Goal: Task Accomplishment & Management: Use online tool/utility

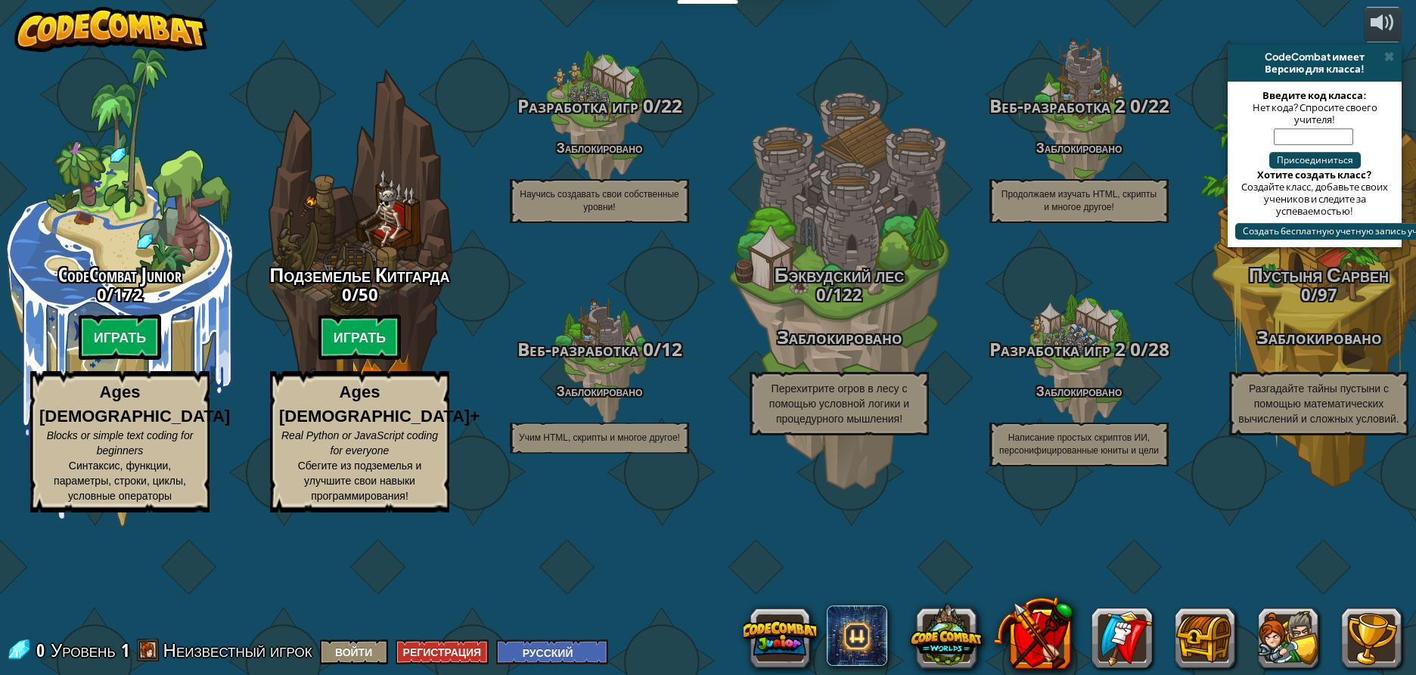
select select "ru"
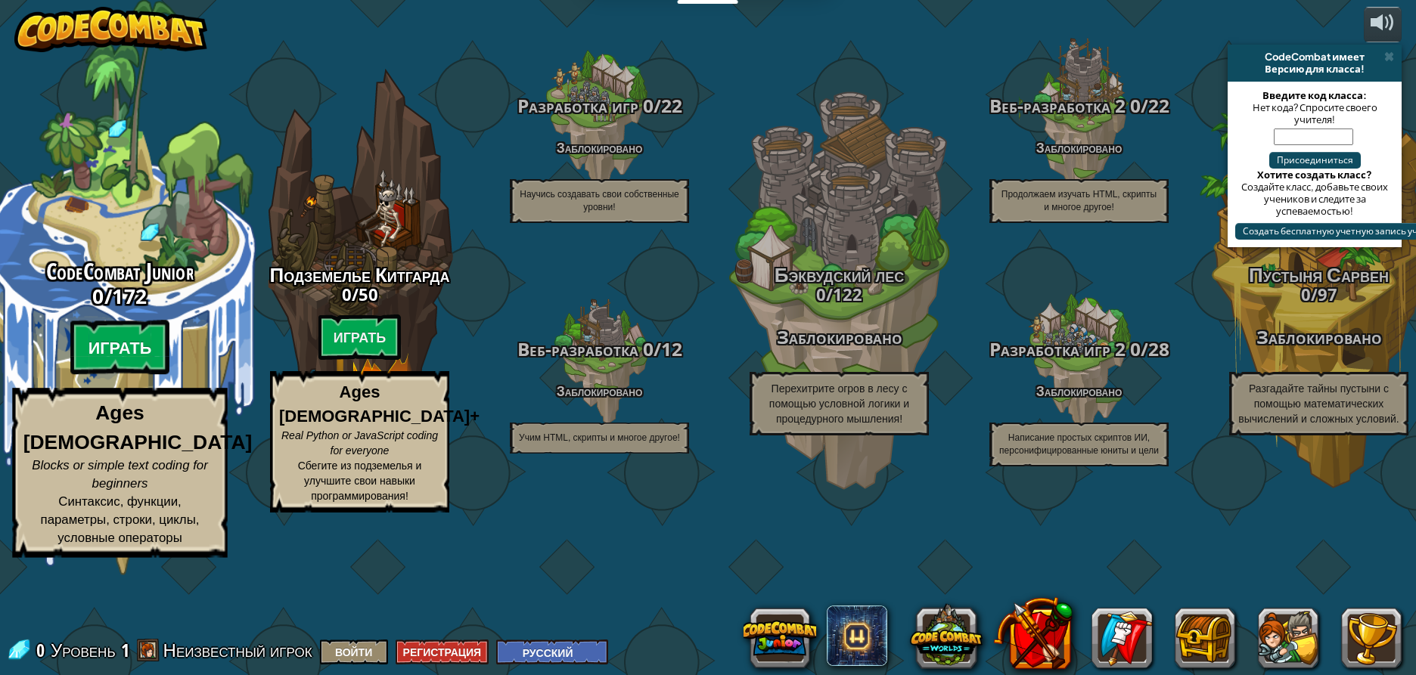
click at [123, 375] on btn "Играть" at bounding box center [120, 348] width 100 height 54
select select "ru"
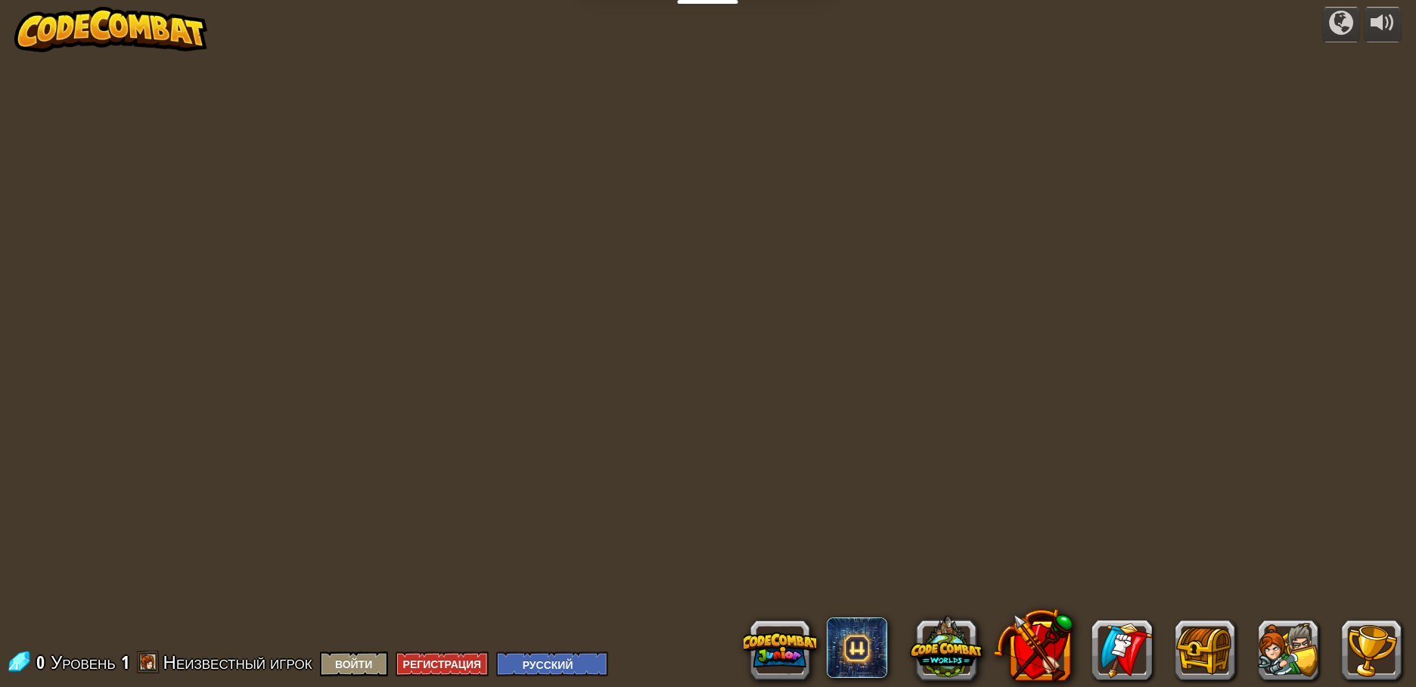
select select "ru"
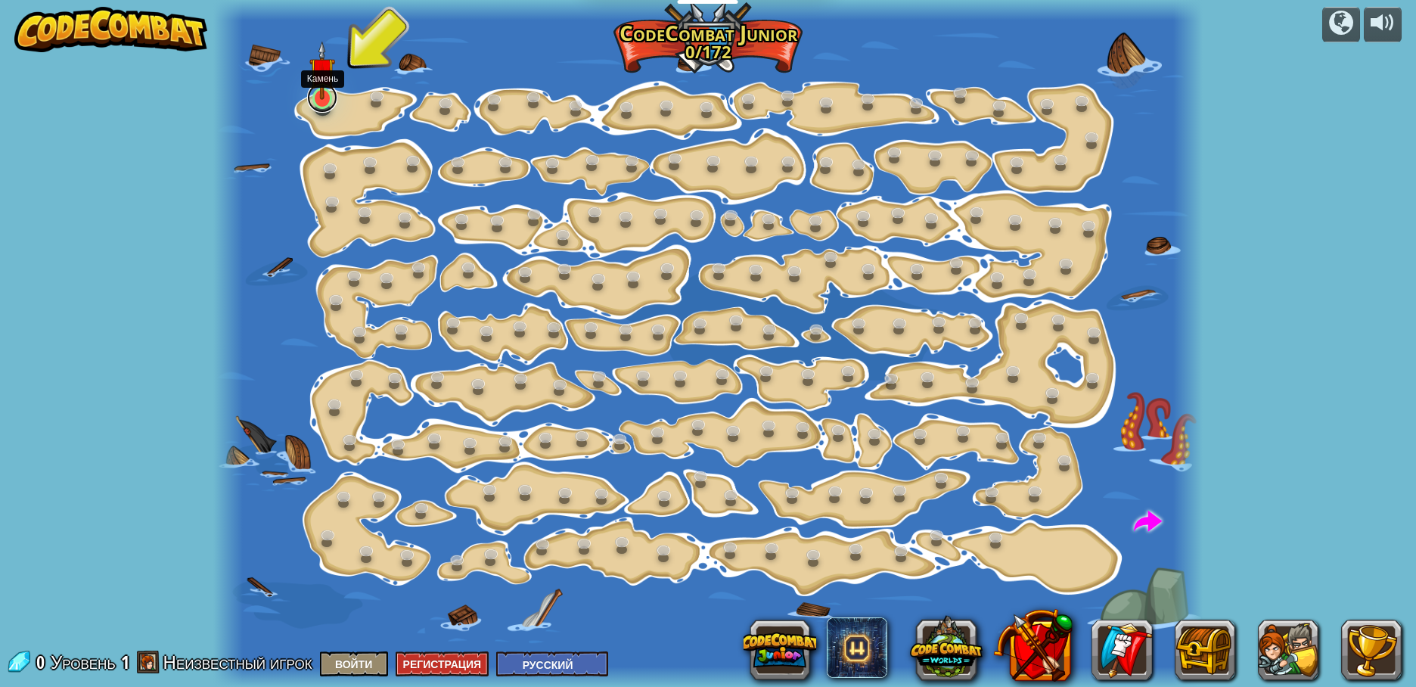
click at [323, 104] on link at bounding box center [322, 97] width 30 height 30
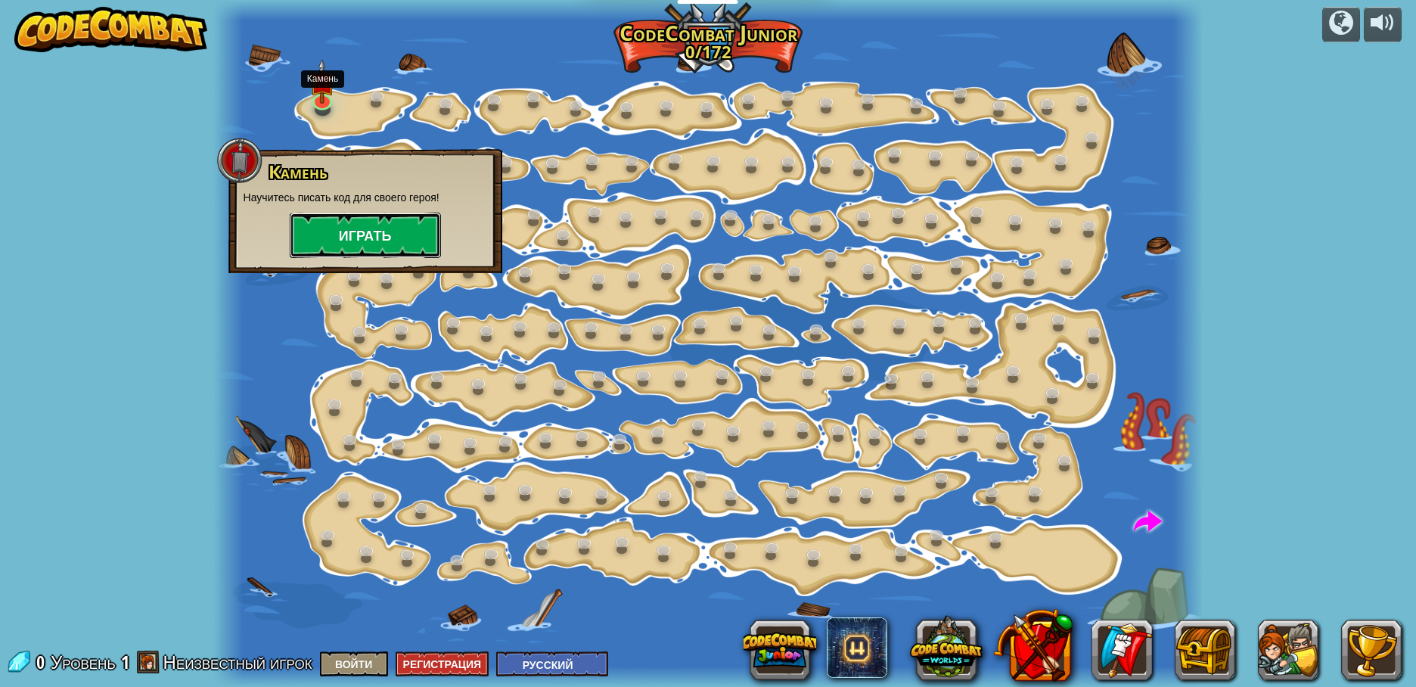
click at [361, 225] on button "Играть" at bounding box center [365, 235] width 151 height 45
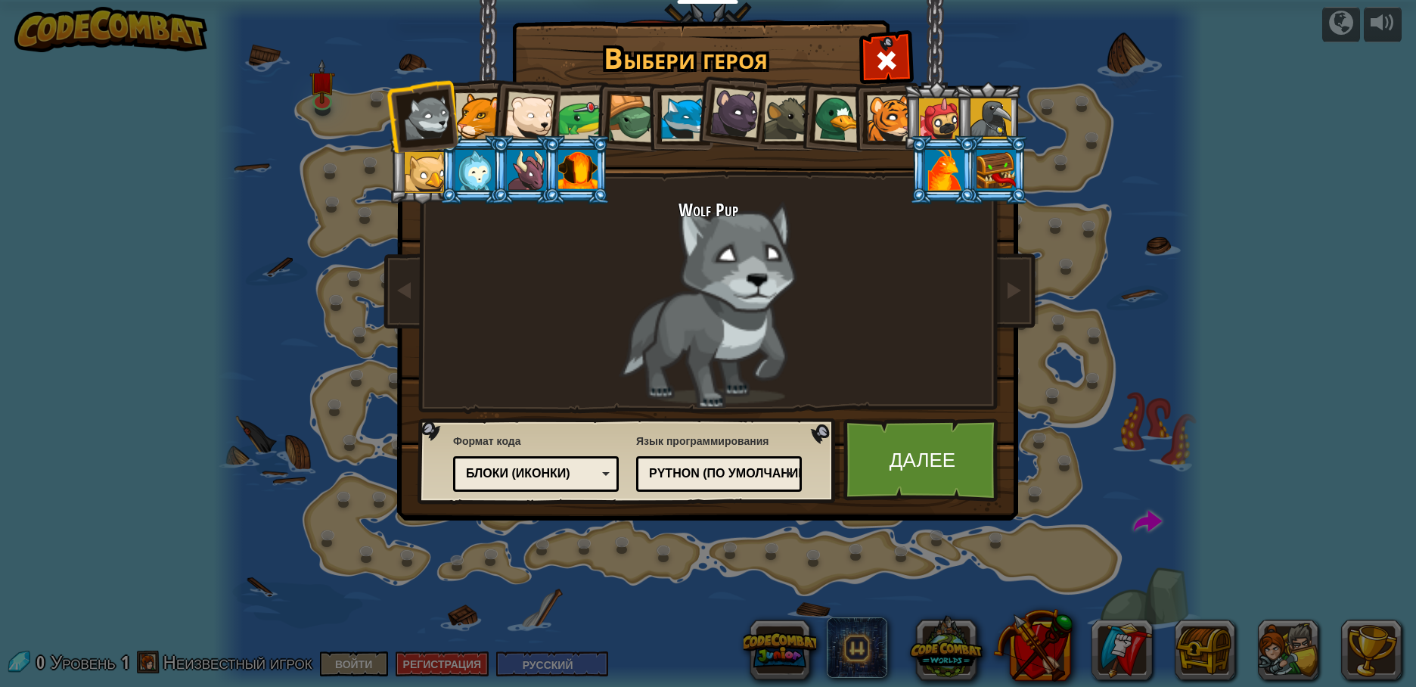
click at [548, 464] on div "Блоки (иконки)" at bounding box center [536, 473] width 146 height 23
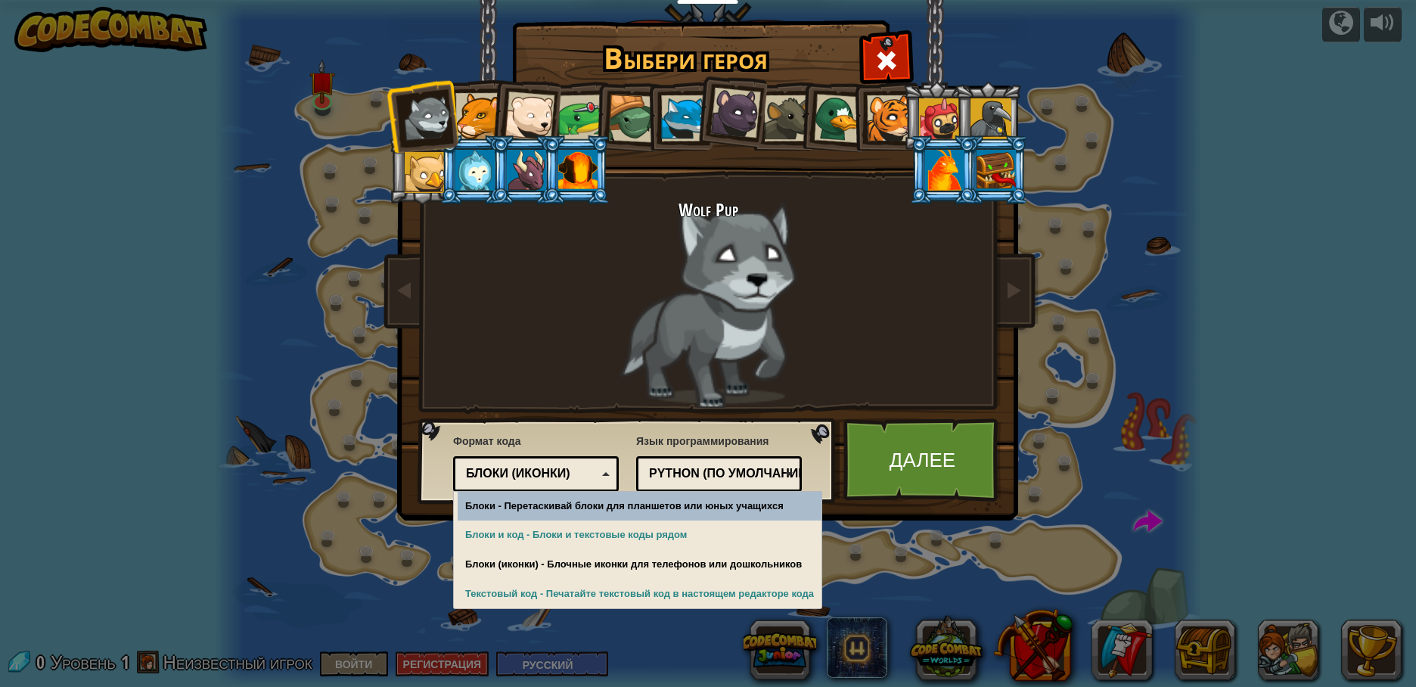
click at [548, 464] on div "Блоки (иконки)" at bounding box center [536, 473] width 146 height 23
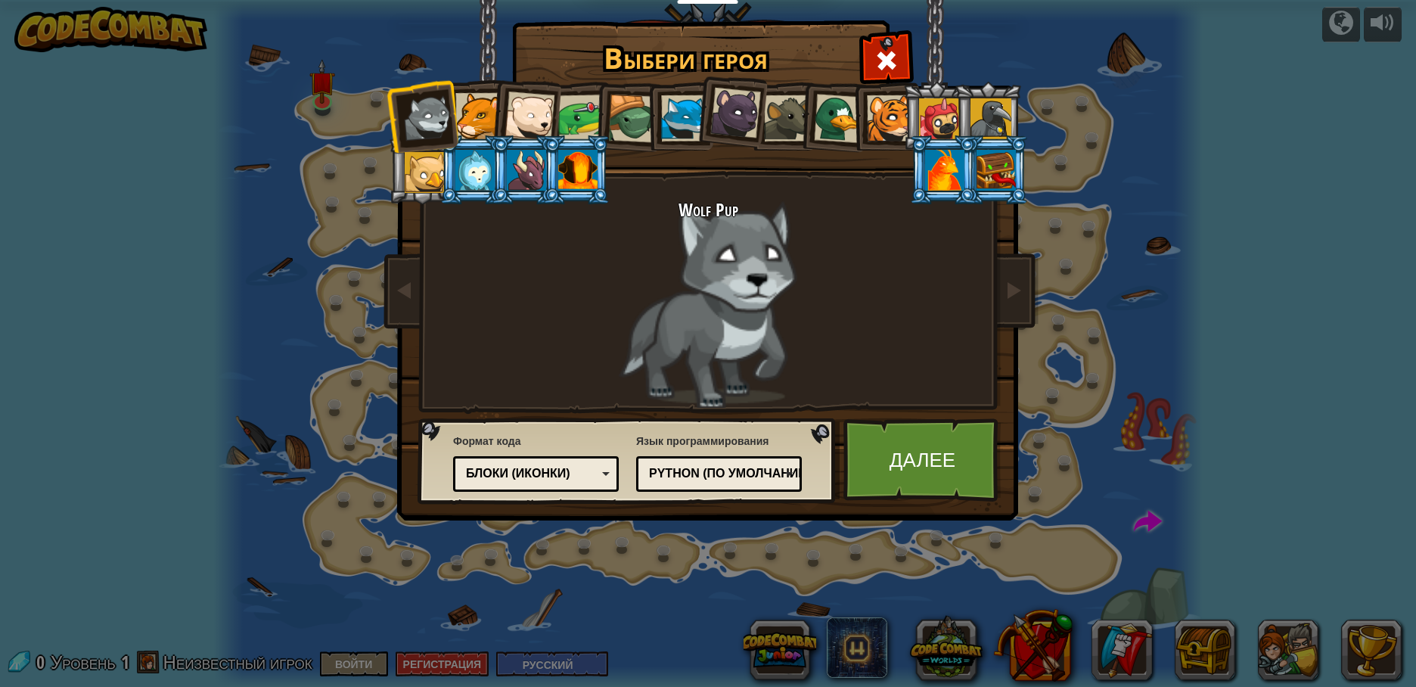
click at [735, 483] on div "Python (По умолчанию)" at bounding box center [719, 473] width 146 height 23
click at [487, 473] on div "Блоки (иконки)" at bounding box center [531, 473] width 131 height 17
click at [745, 129] on div at bounding box center [735, 113] width 51 height 51
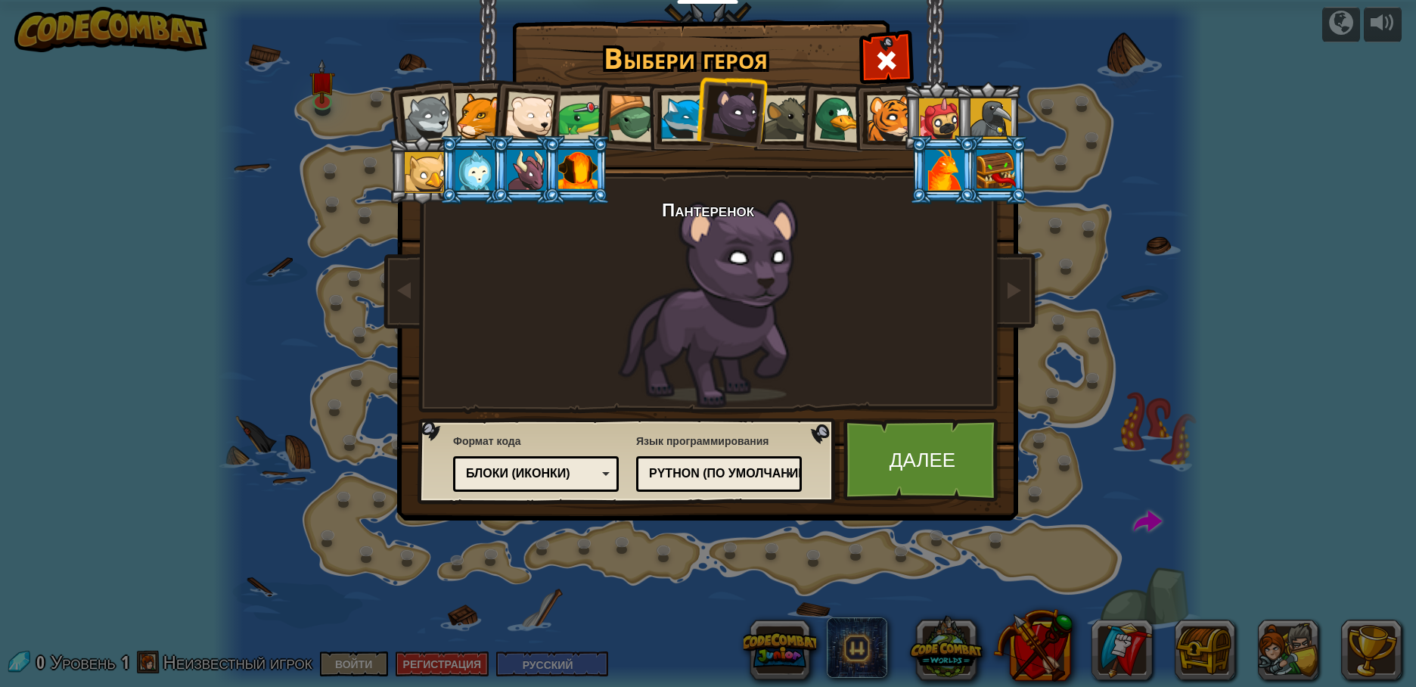
click at [542, 185] on div at bounding box center [526, 170] width 39 height 41
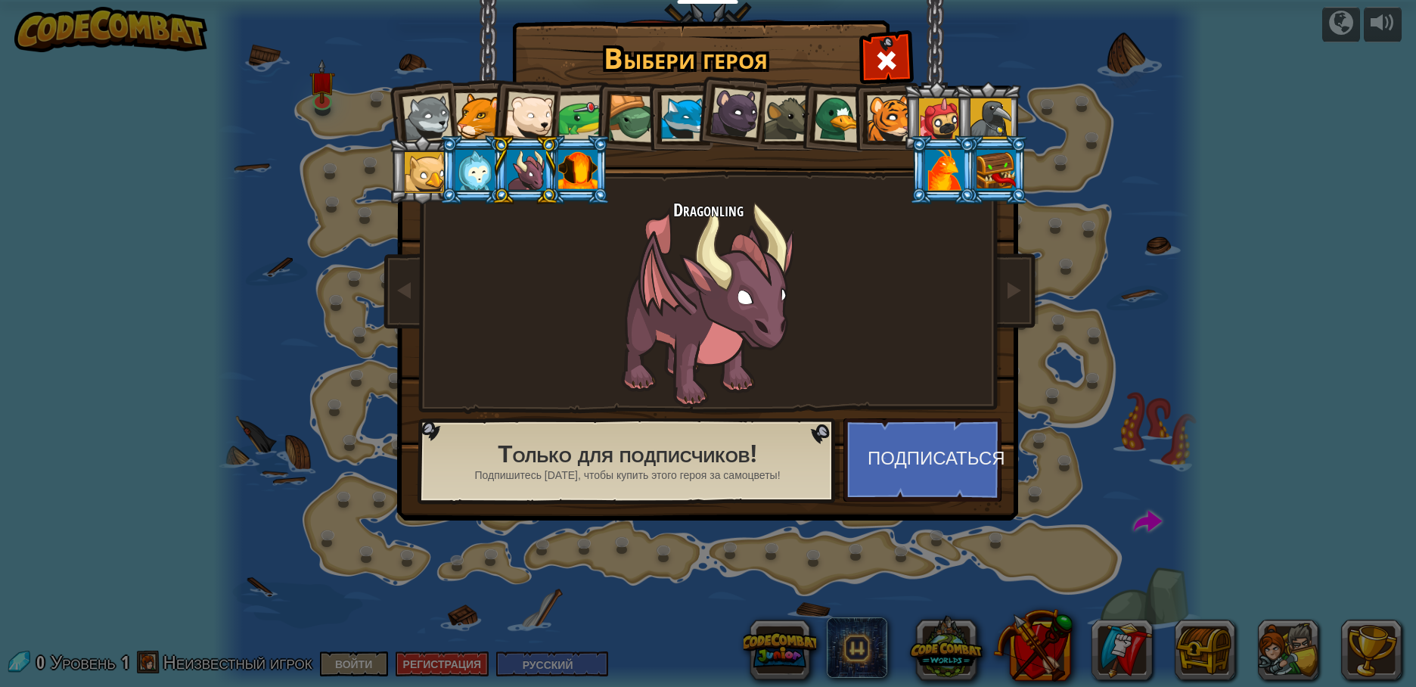
click at [588, 166] on div at bounding box center [577, 170] width 39 height 41
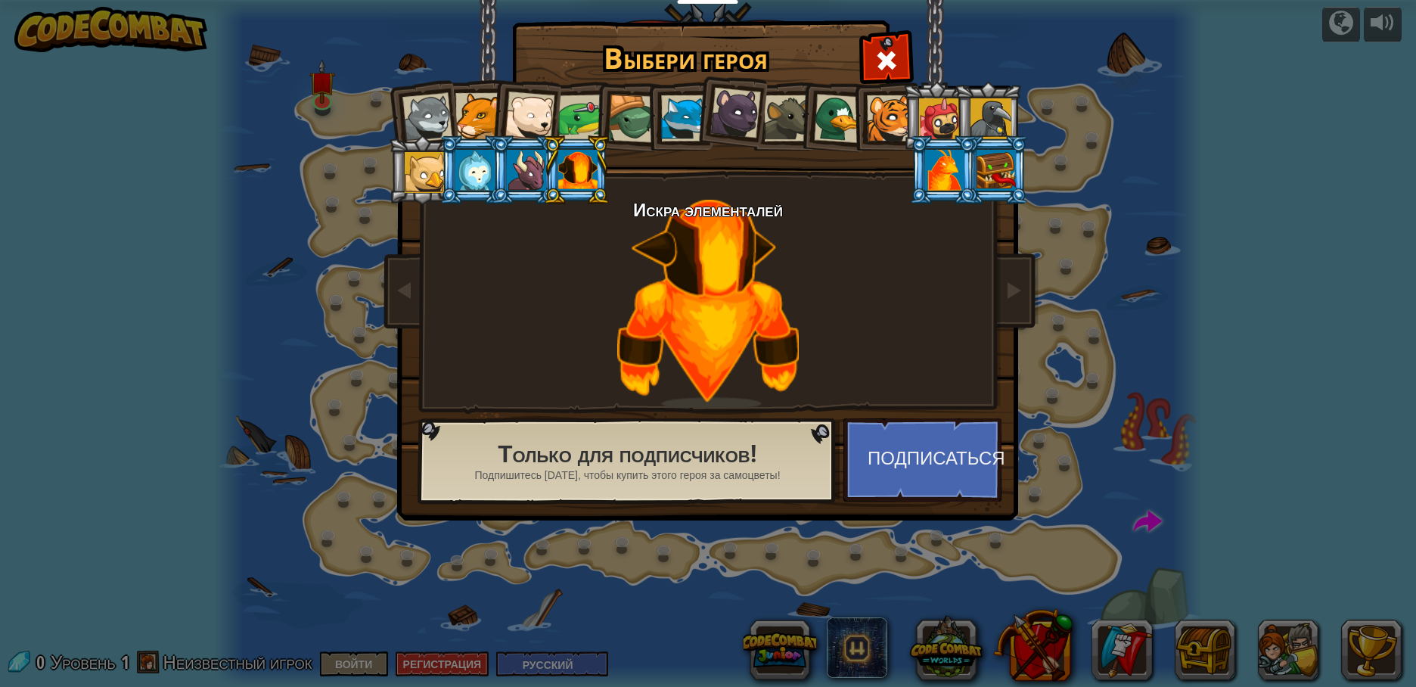
click at [733, 112] on div at bounding box center [735, 113] width 51 height 51
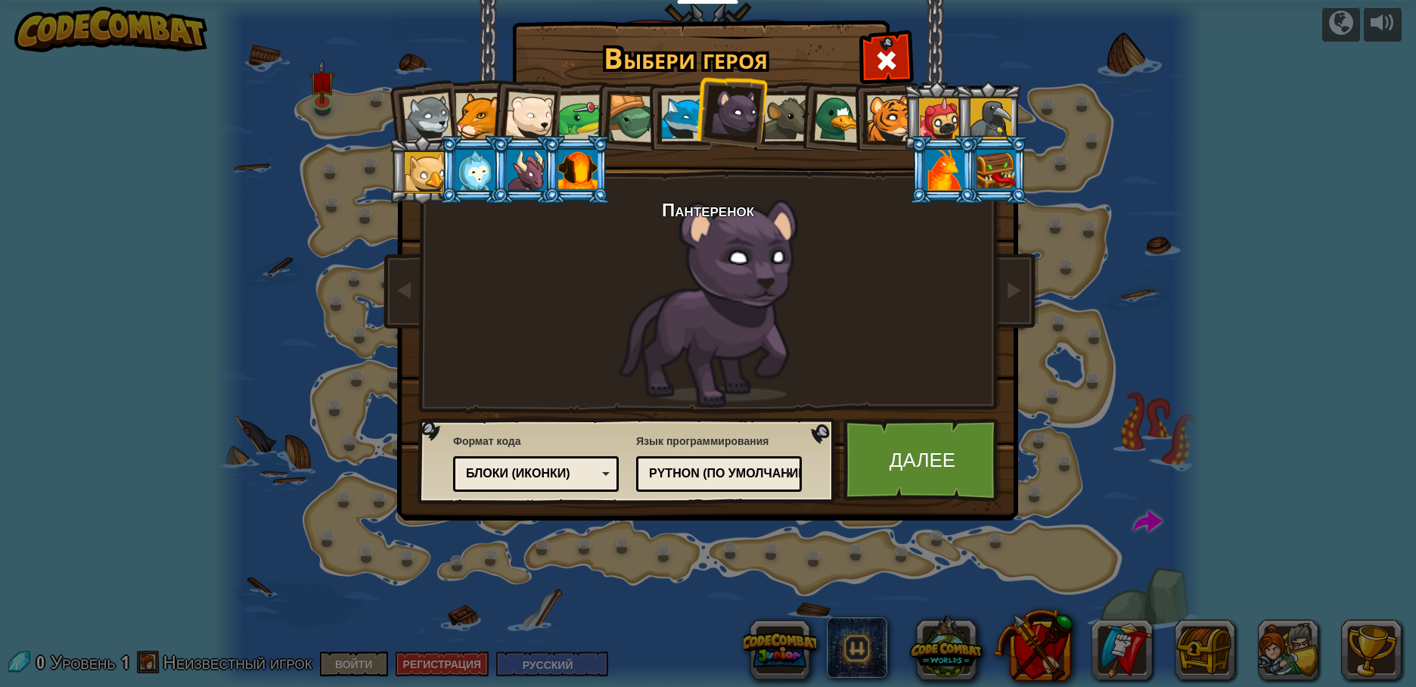
click at [664, 123] on div at bounding box center [684, 118] width 46 height 46
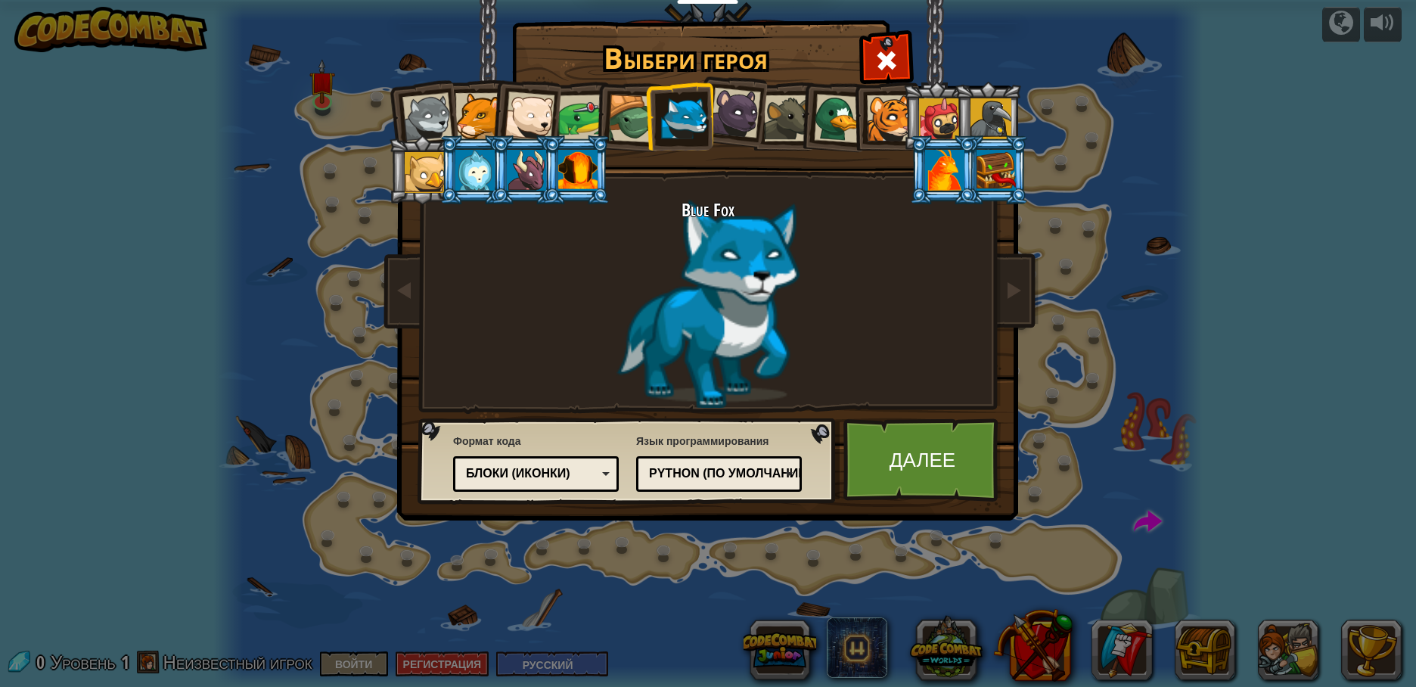
click at [726, 106] on div at bounding box center [735, 113] width 51 height 51
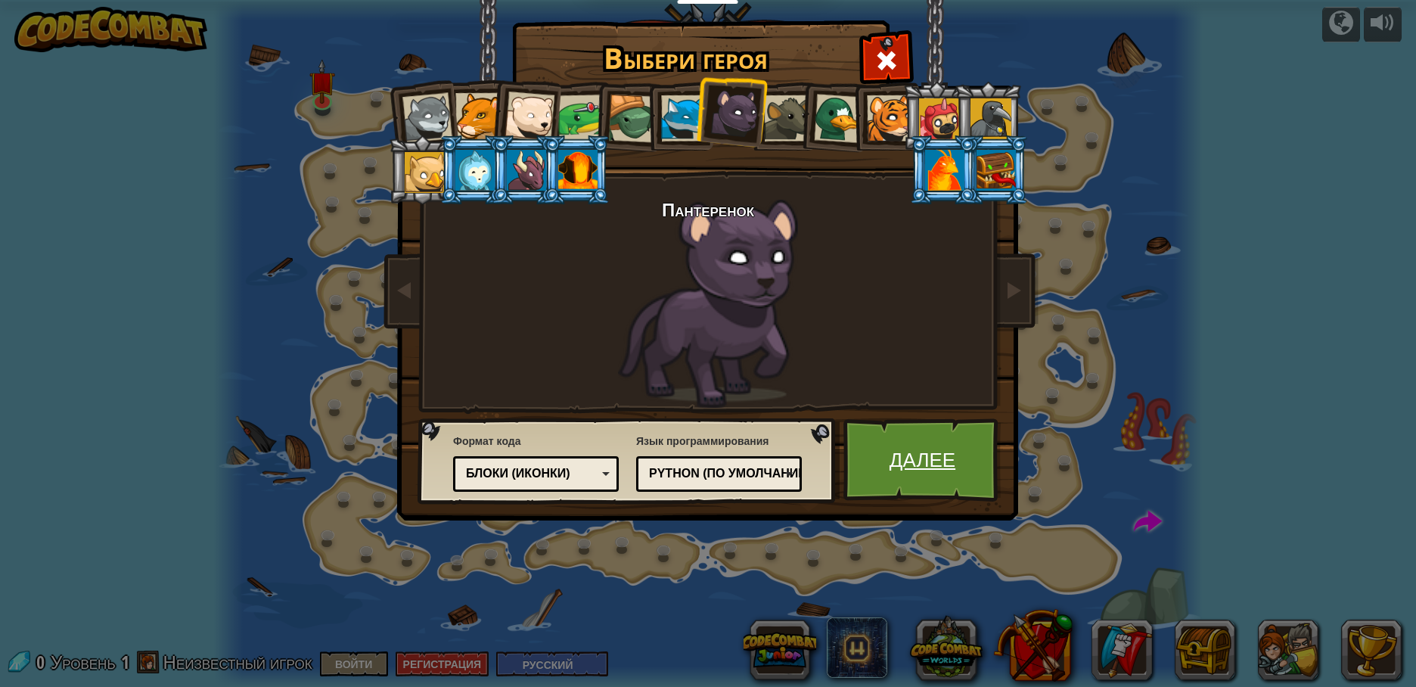
click at [918, 435] on link "Далее" at bounding box center [922, 459] width 158 height 83
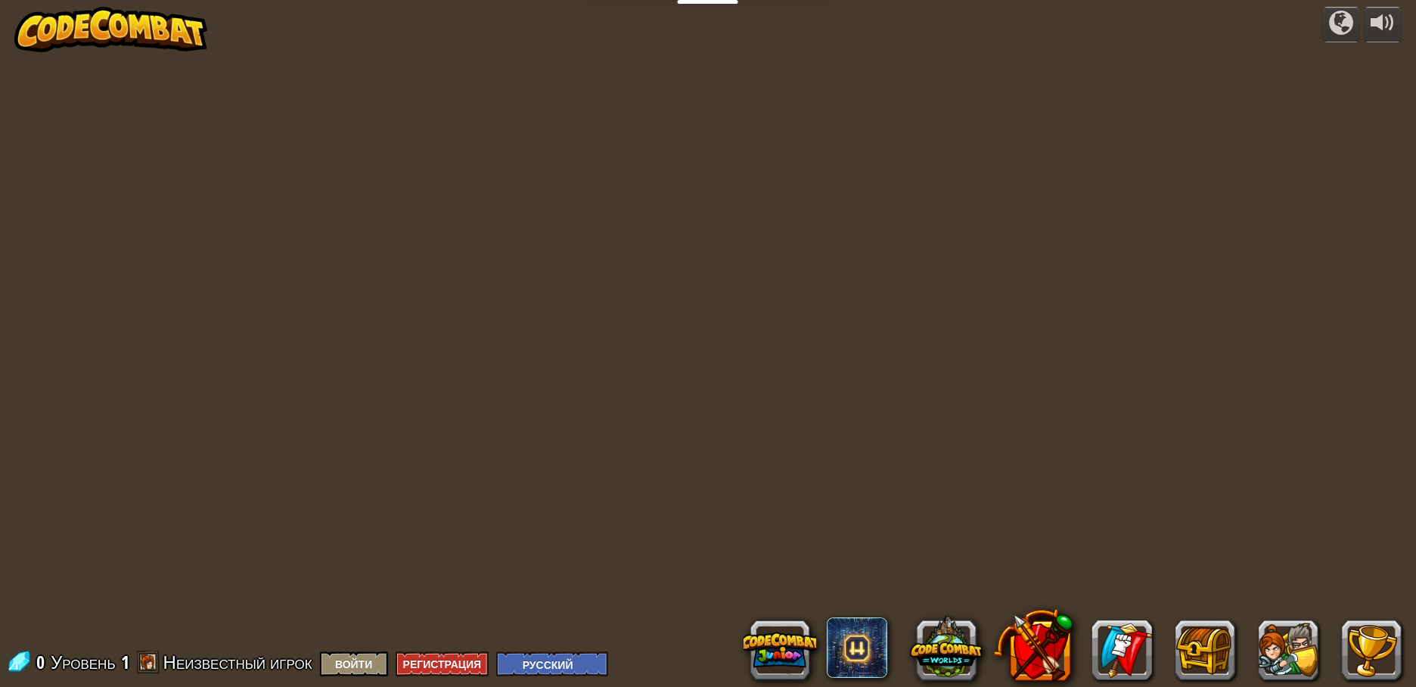
select select "ru"
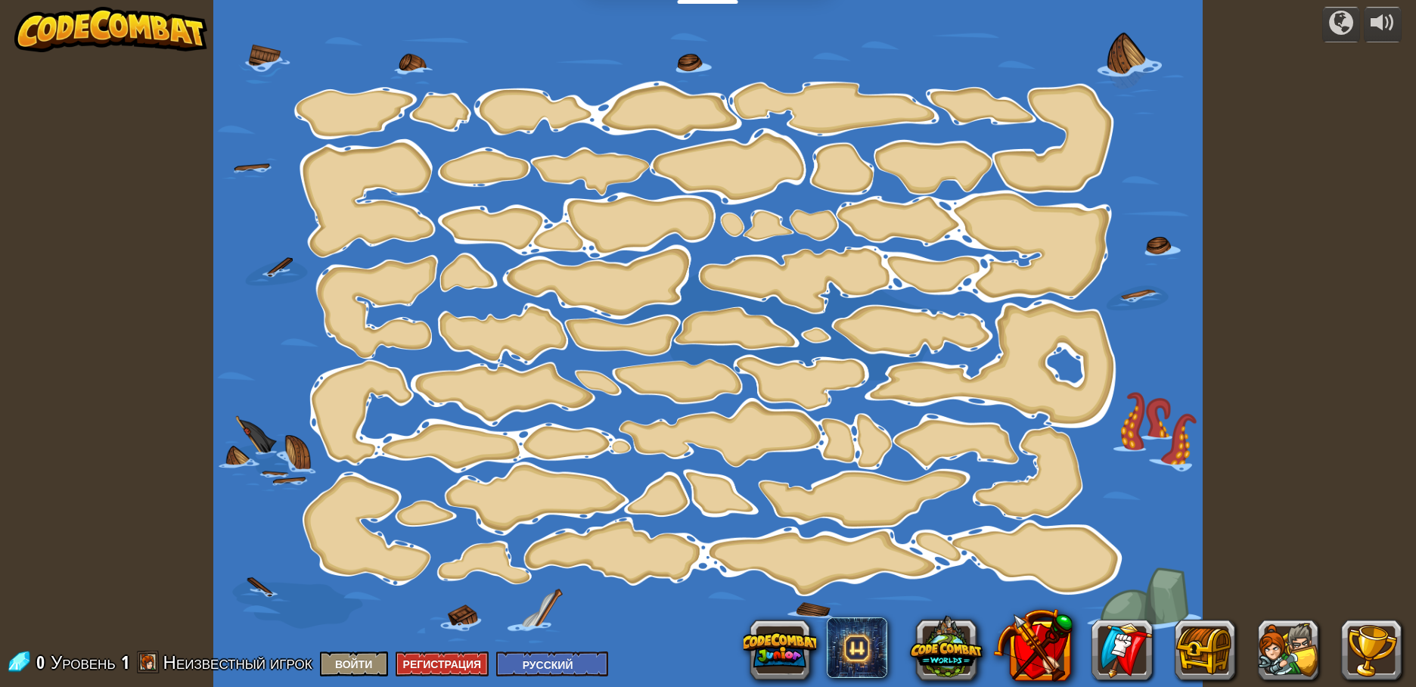
select select "ru"
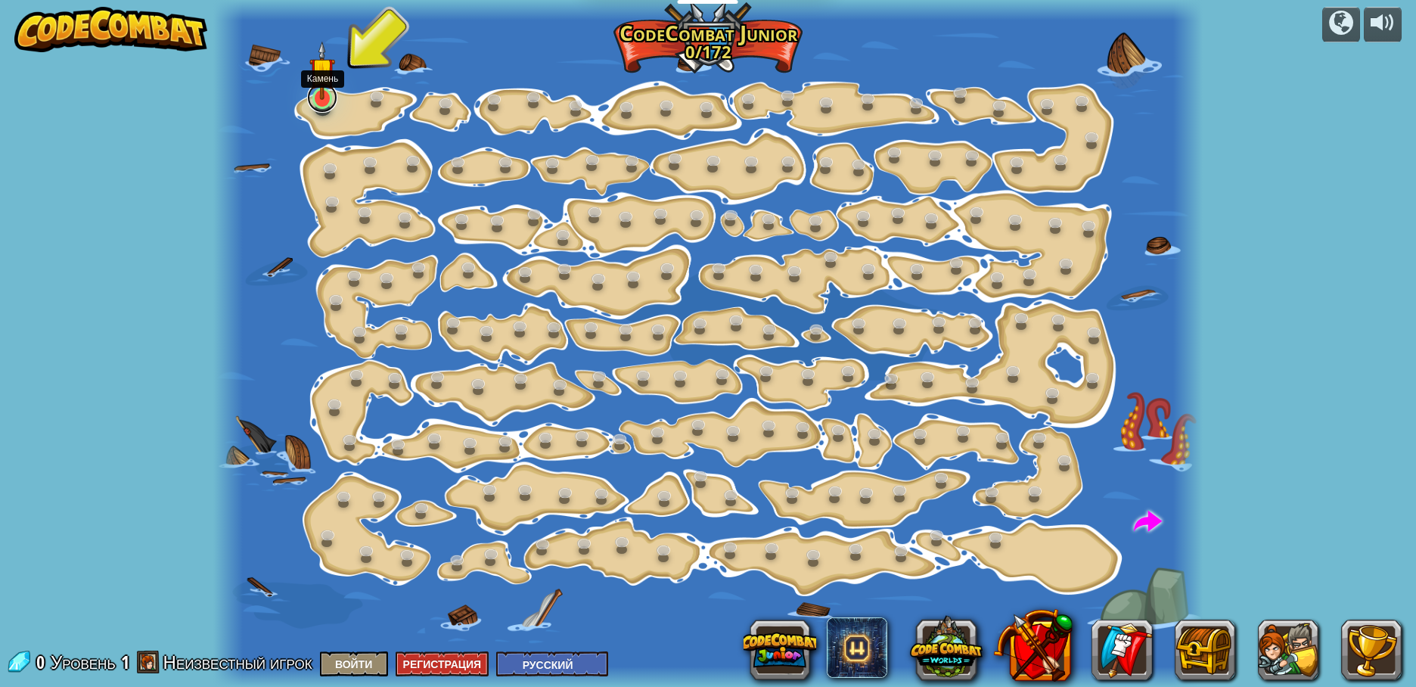
click at [327, 104] on link at bounding box center [322, 97] width 30 height 30
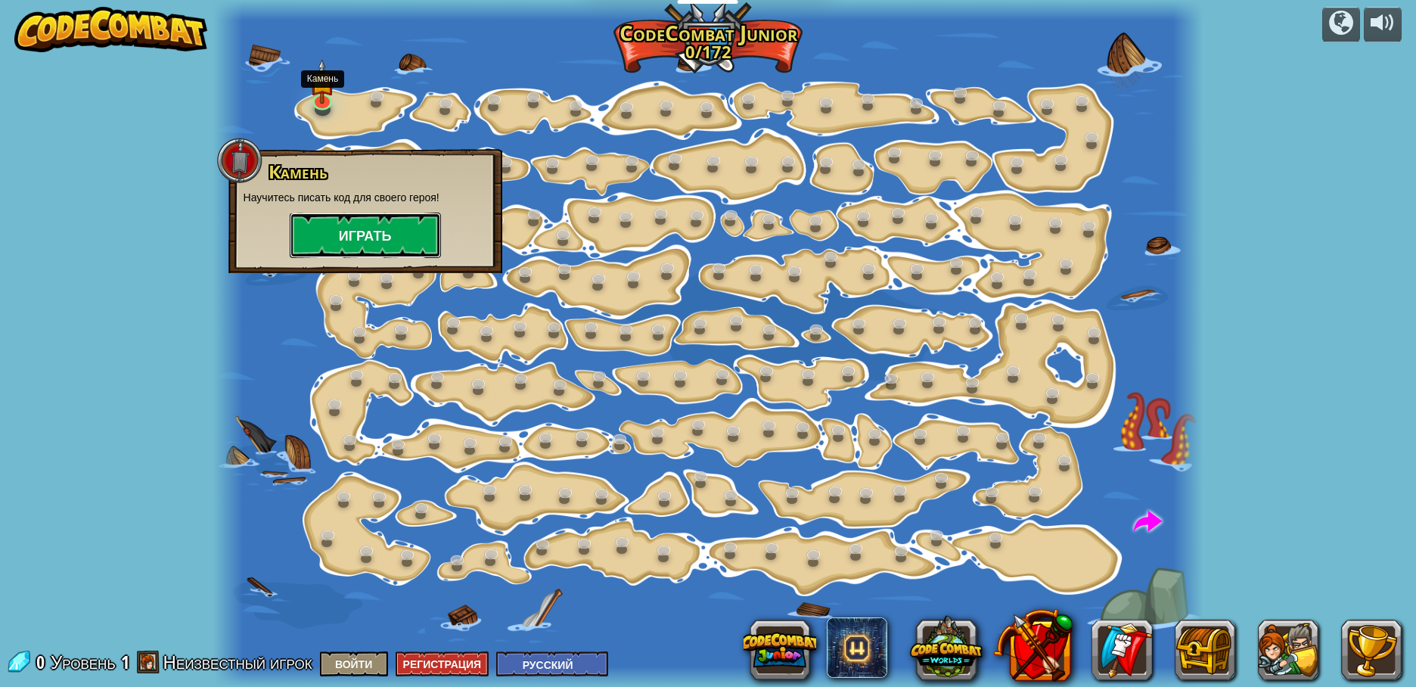
click at [371, 227] on button "Играть" at bounding box center [365, 235] width 151 height 45
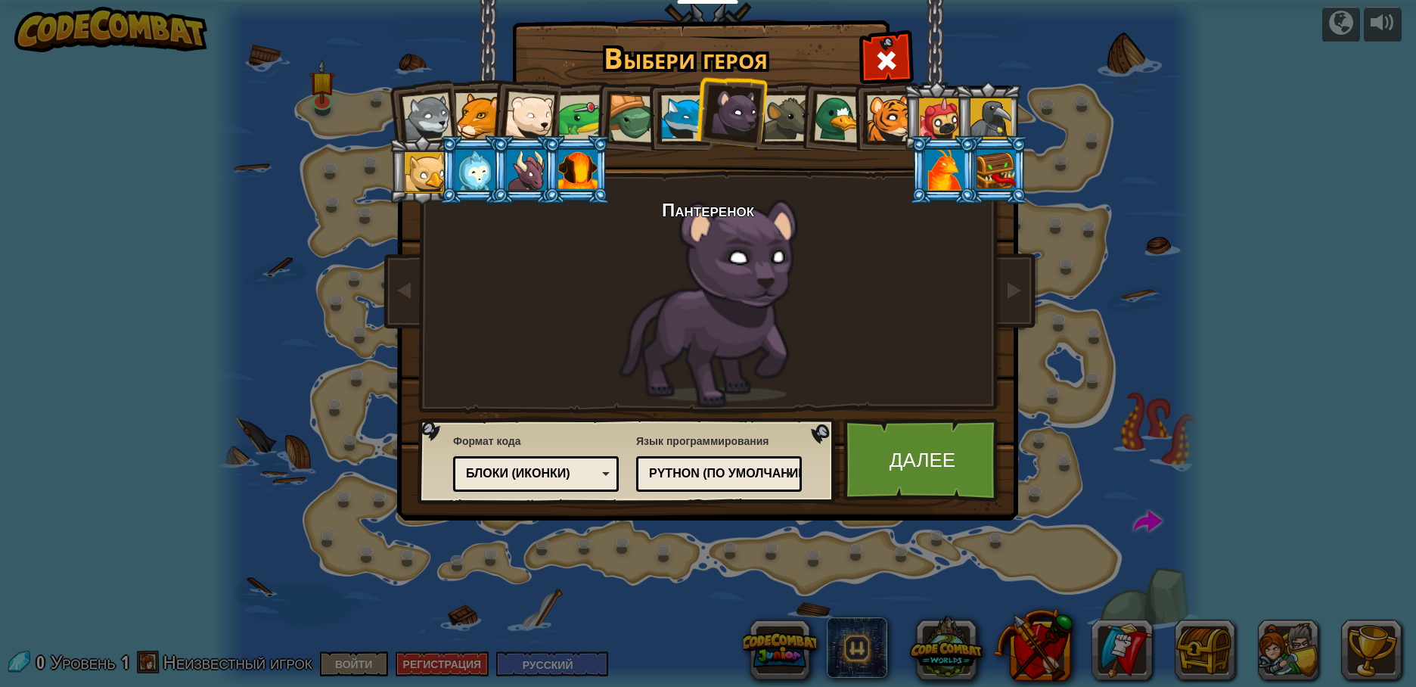
click at [539, 461] on div "Текстовый код Блоки и код Блоки Блоки (иконки) Блоки (иконки)" at bounding box center [536, 474] width 166 height 36
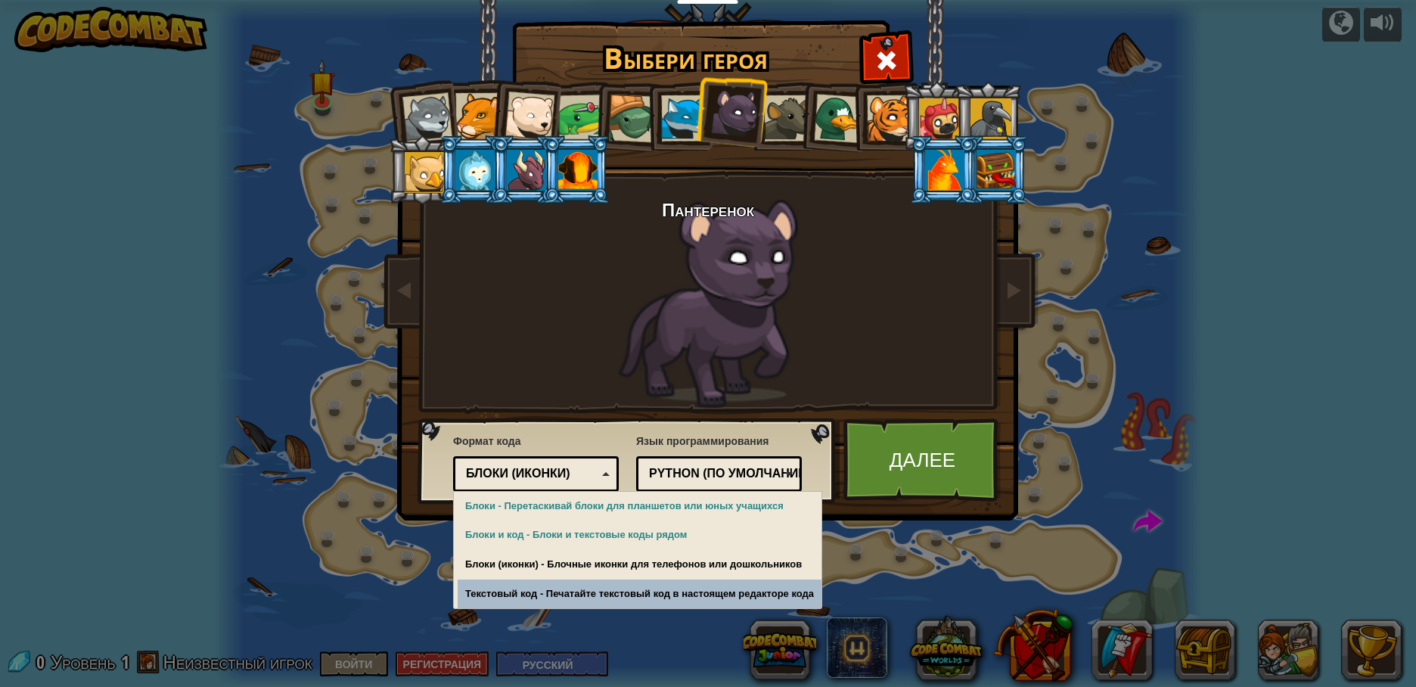
drag, startPoint x: 575, startPoint y: 595, endPoint x: 598, endPoint y: 554, distance: 46.4
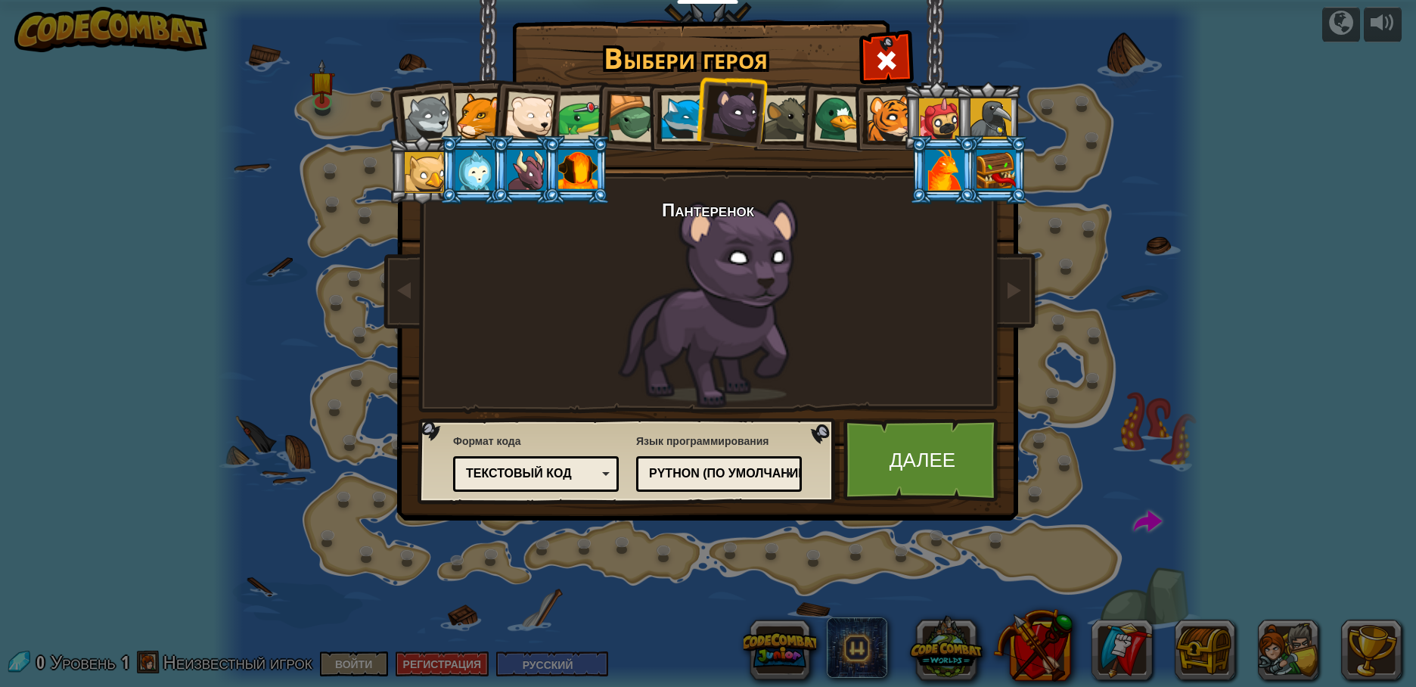
click at [693, 481] on div "Python (По умолчанию)" at bounding box center [714, 473] width 131 height 17
click at [706, 480] on div "JavaScript" at bounding box center [714, 473] width 131 height 17
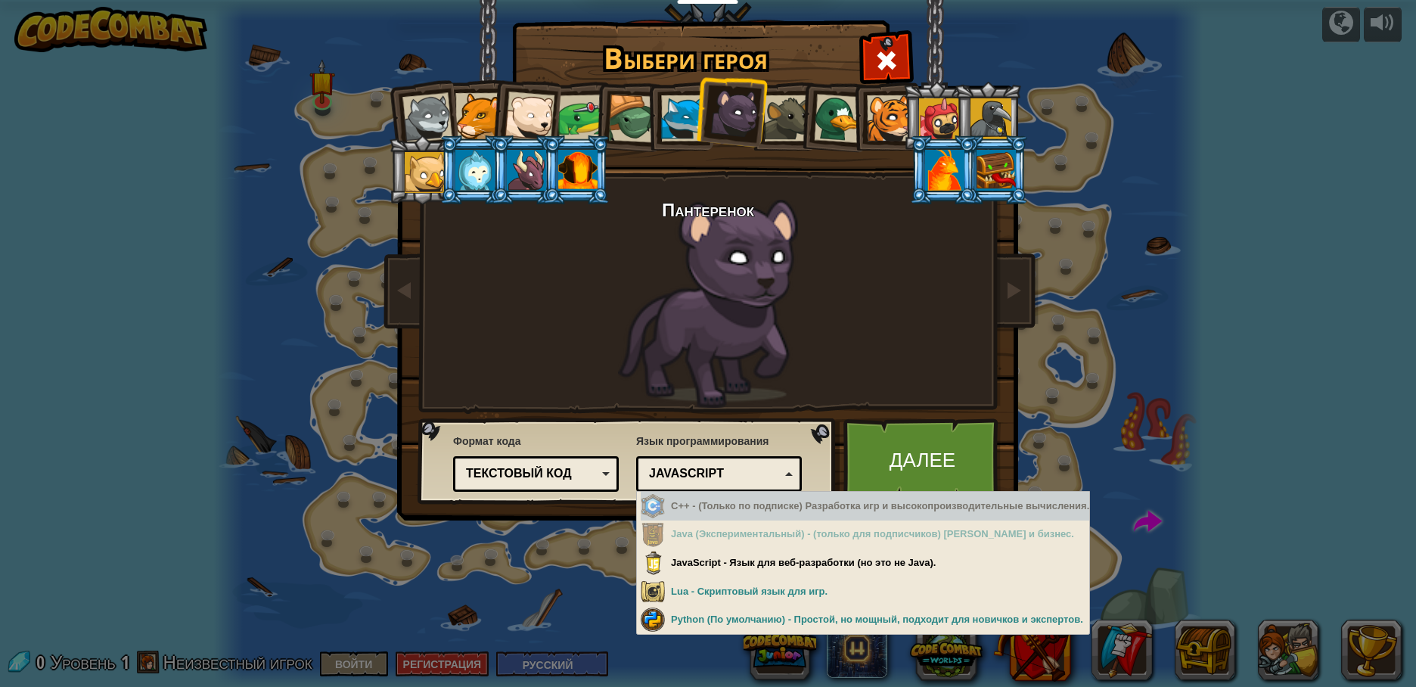
click at [707, 483] on div "JavaScript" at bounding box center [719, 473] width 146 height 23
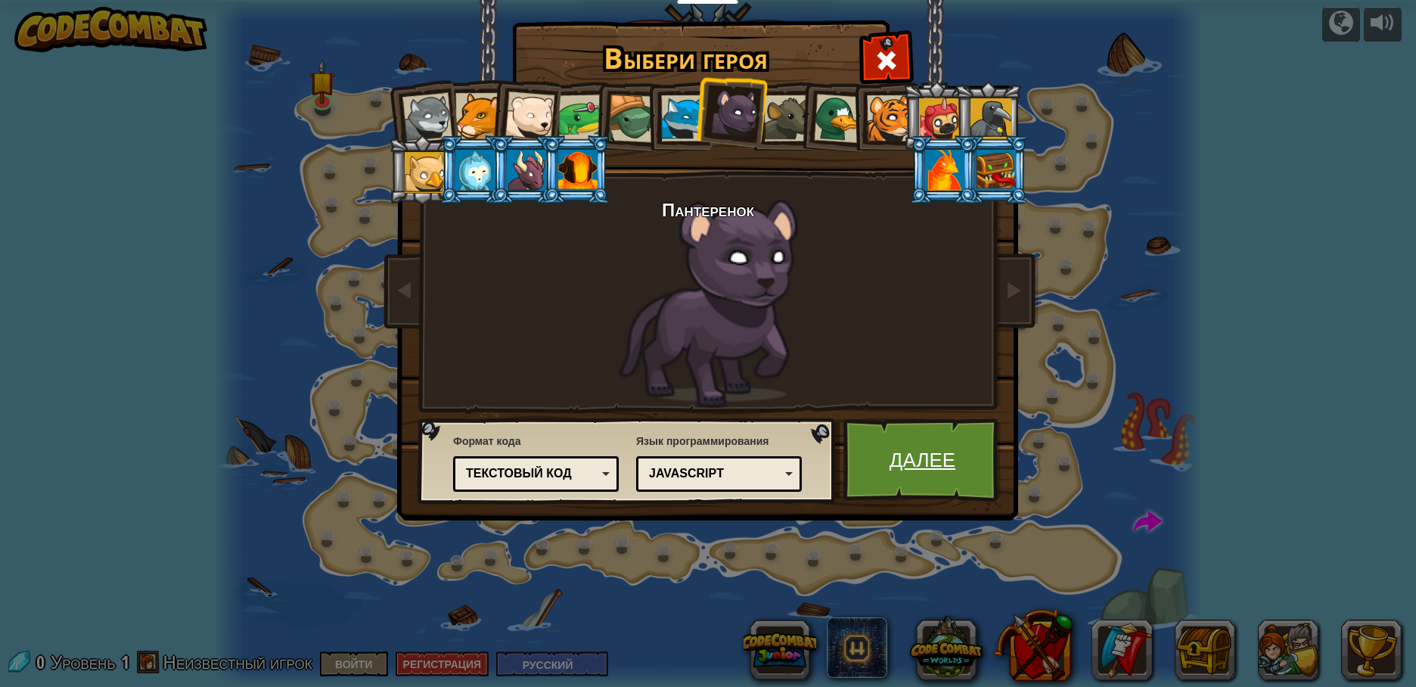
click at [893, 443] on link "Далее" at bounding box center [922, 459] width 158 height 83
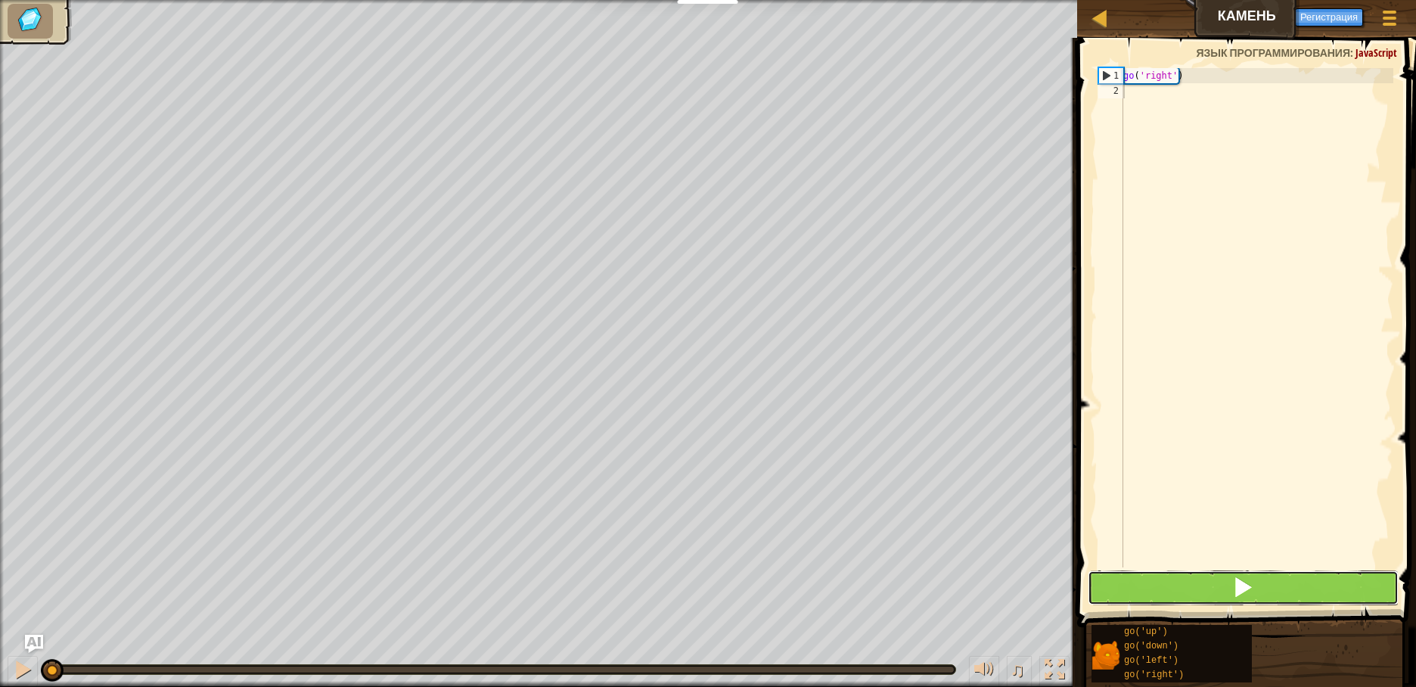
click at [1249, 585] on span at bounding box center [1242, 586] width 21 height 21
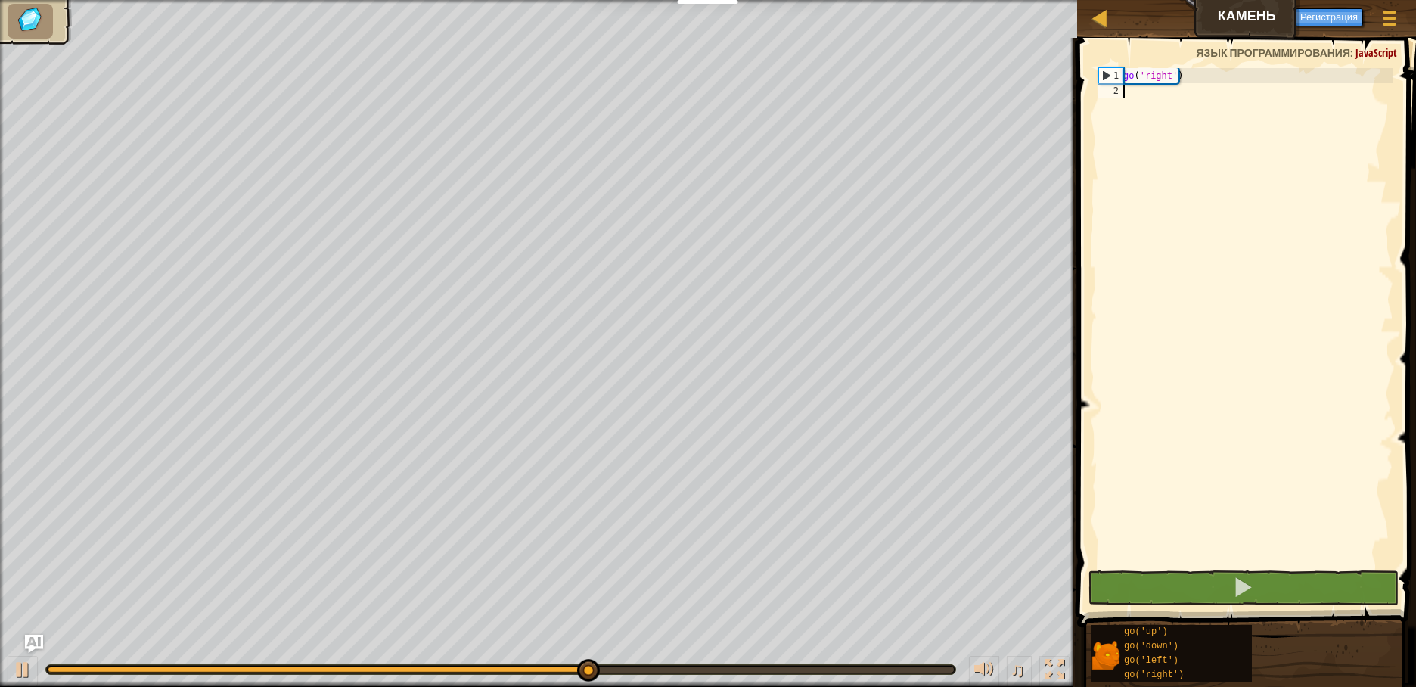
click at [1210, 73] on div "go ( 'right' )" at bounding box center [1256, 332] width 273 height 529
type textarea "go('right')"
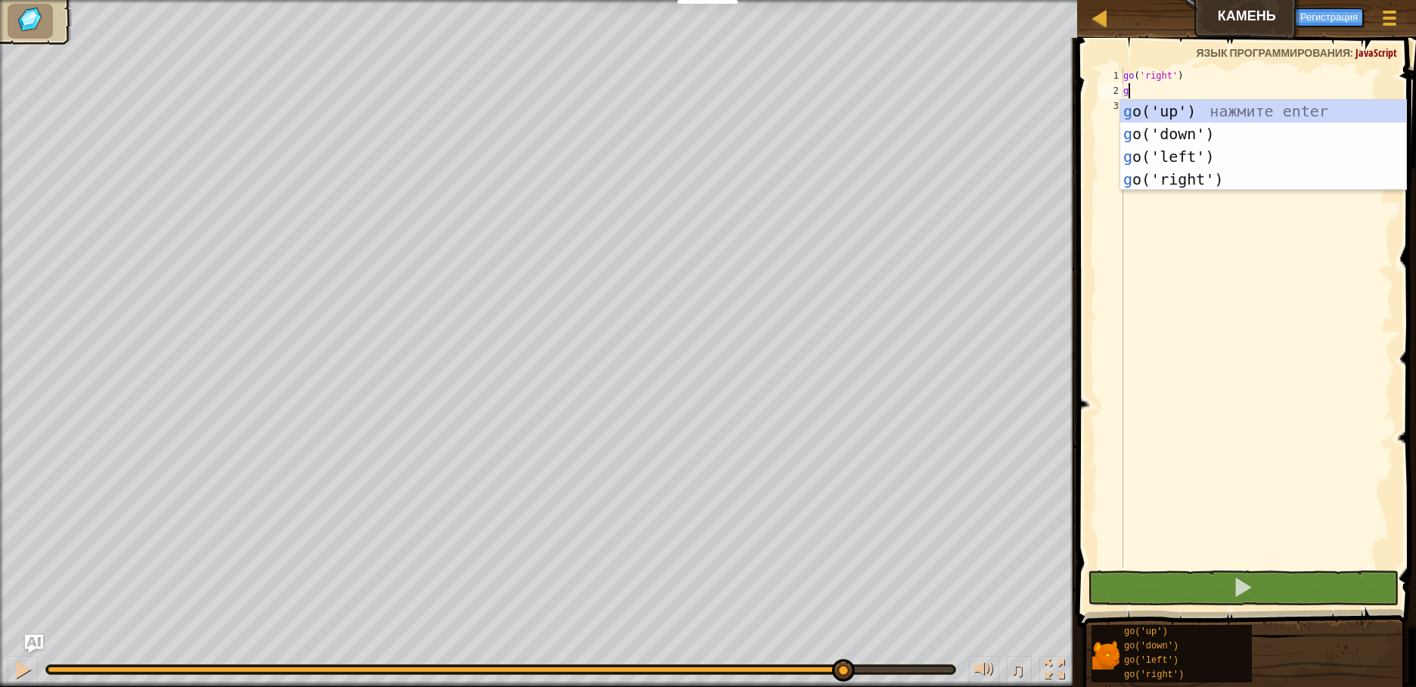
scroll to position [7, 0]
type textarea "go"
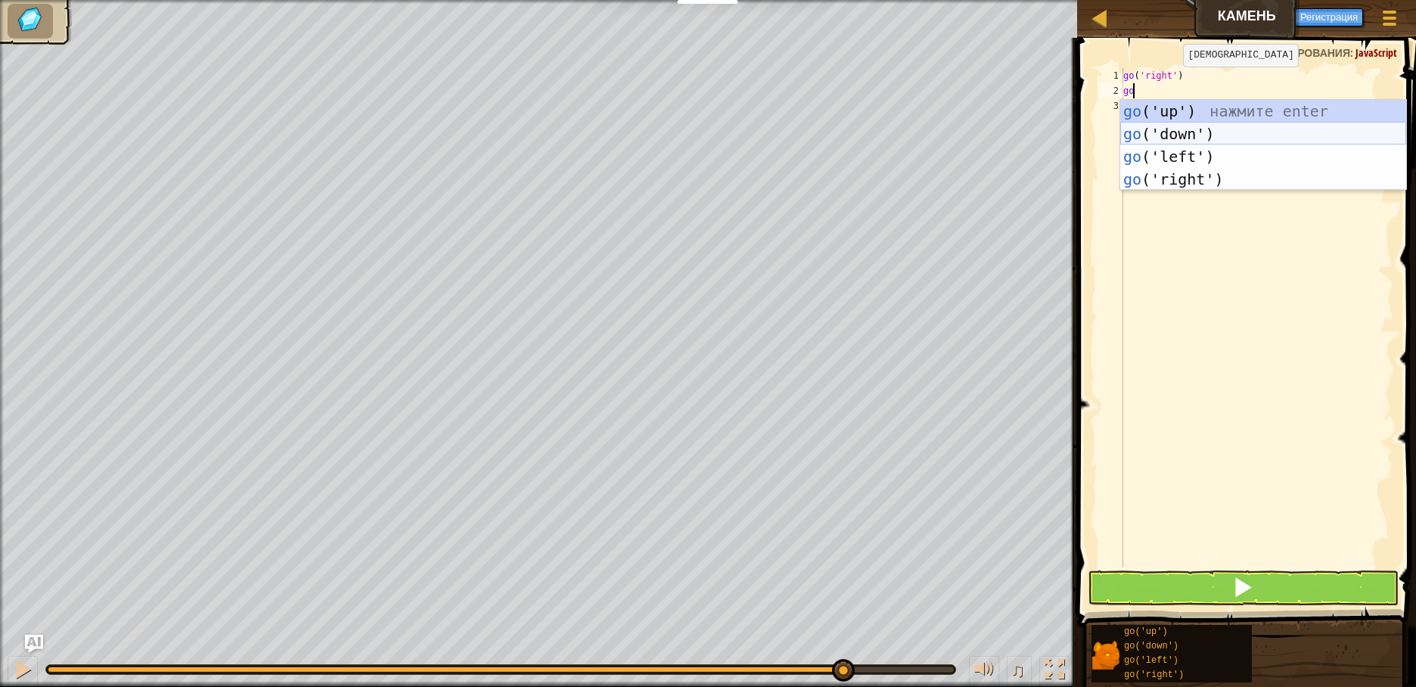
click at [1203, 129] on div "go ('up') нажмите enter go ('down') нажмите enter go ('left') нажмите enter go …" at bounding box center [1263, 168] width 286 height 136
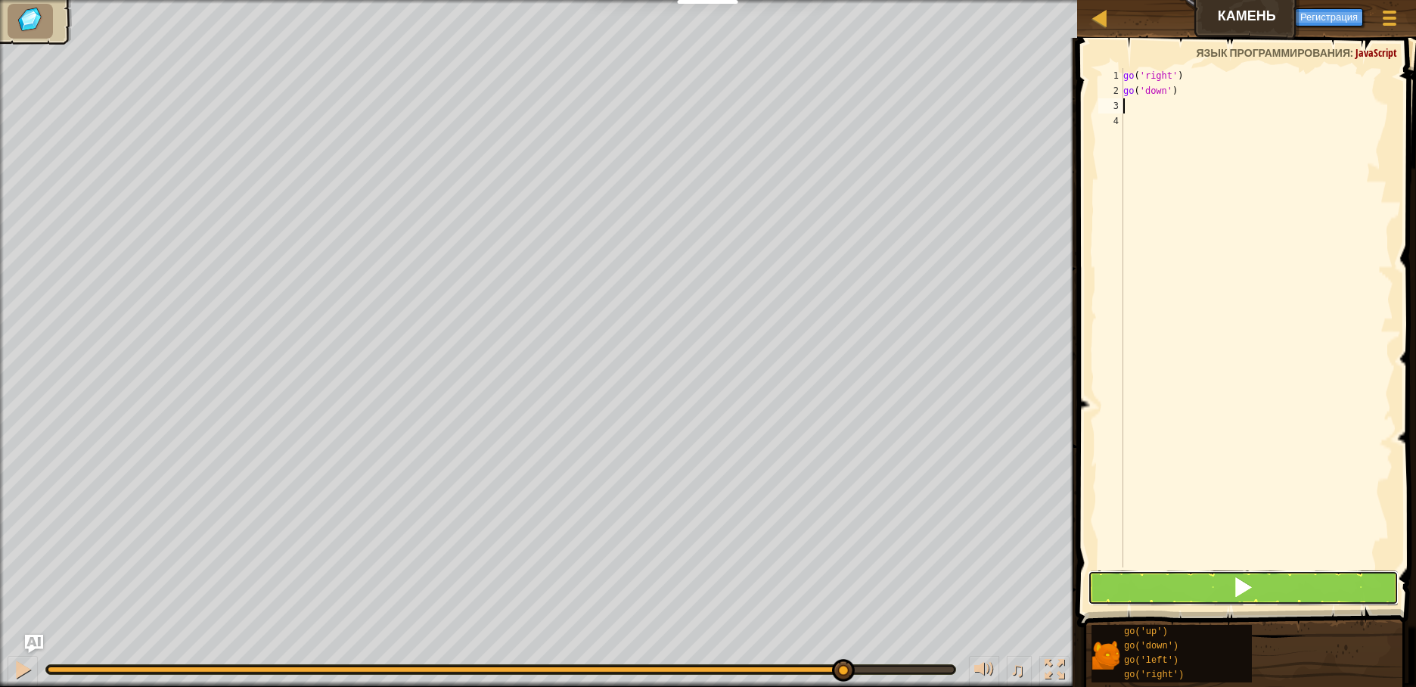
click at [1260, 585] on button at bounding box center [1243, 587] width 311 height 35
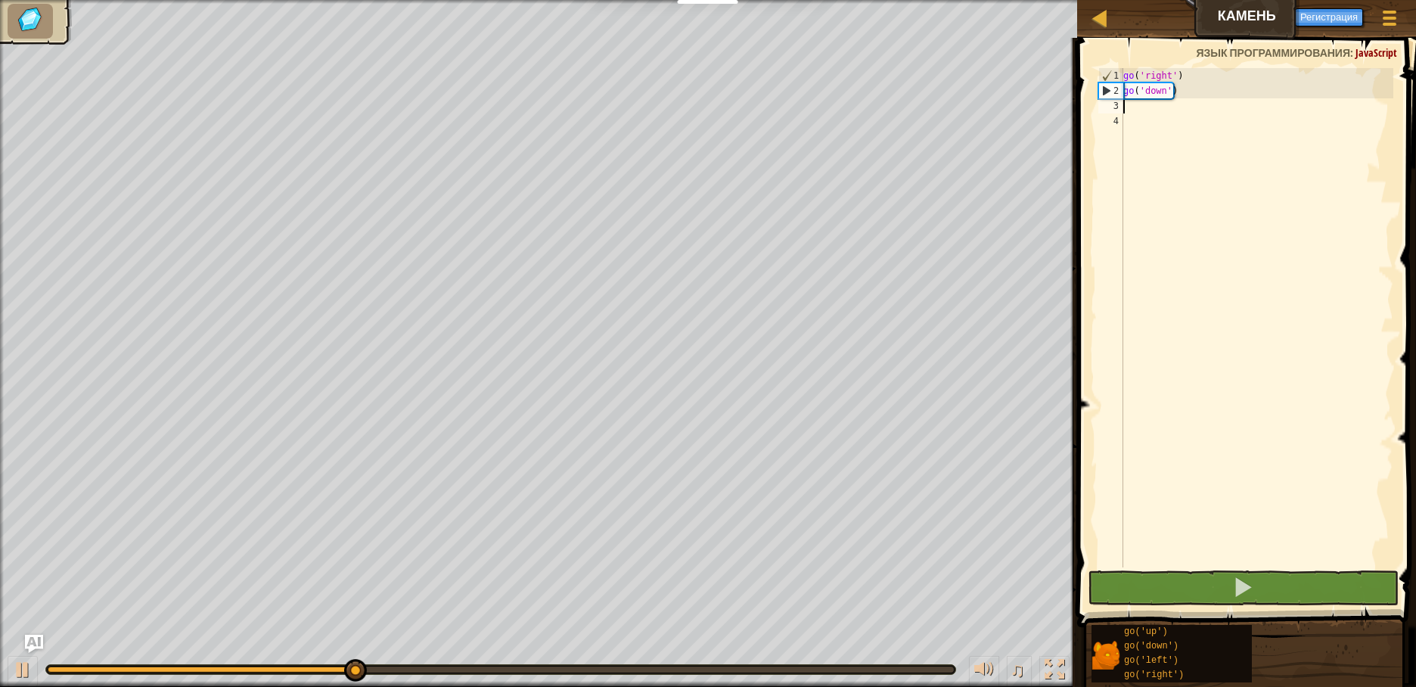
click at [1194, 94] on div "go ( 'right' ) go ( 'down' )" at bounding box center [1256, 332] width 273 height 529
type textarea "go('down')"
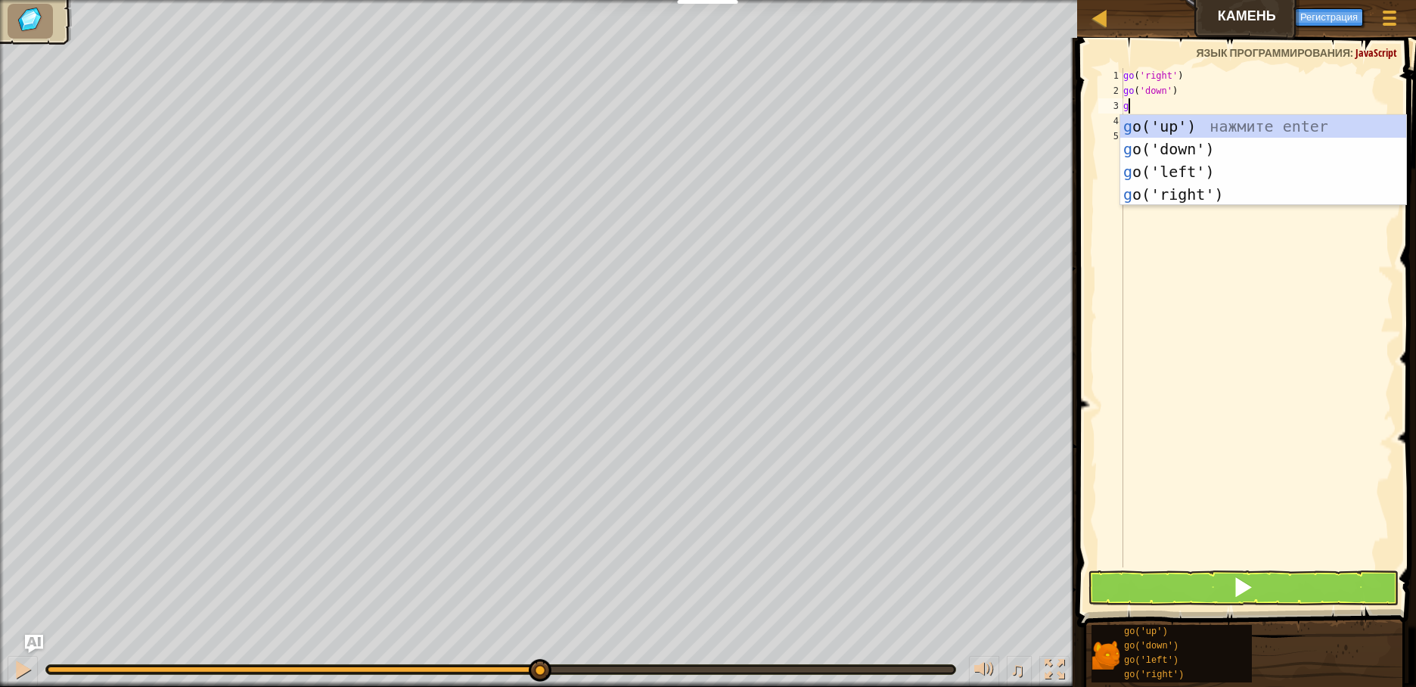
type textarea "go"
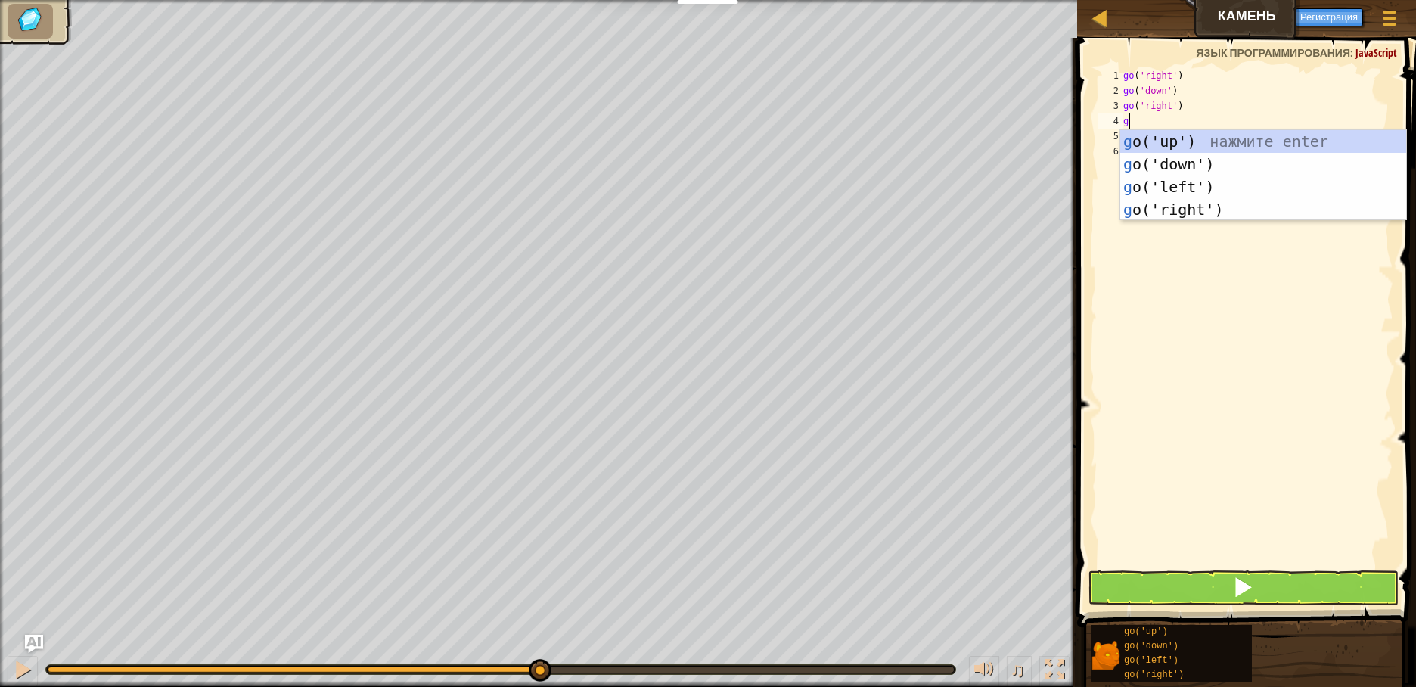
type textarea "go"
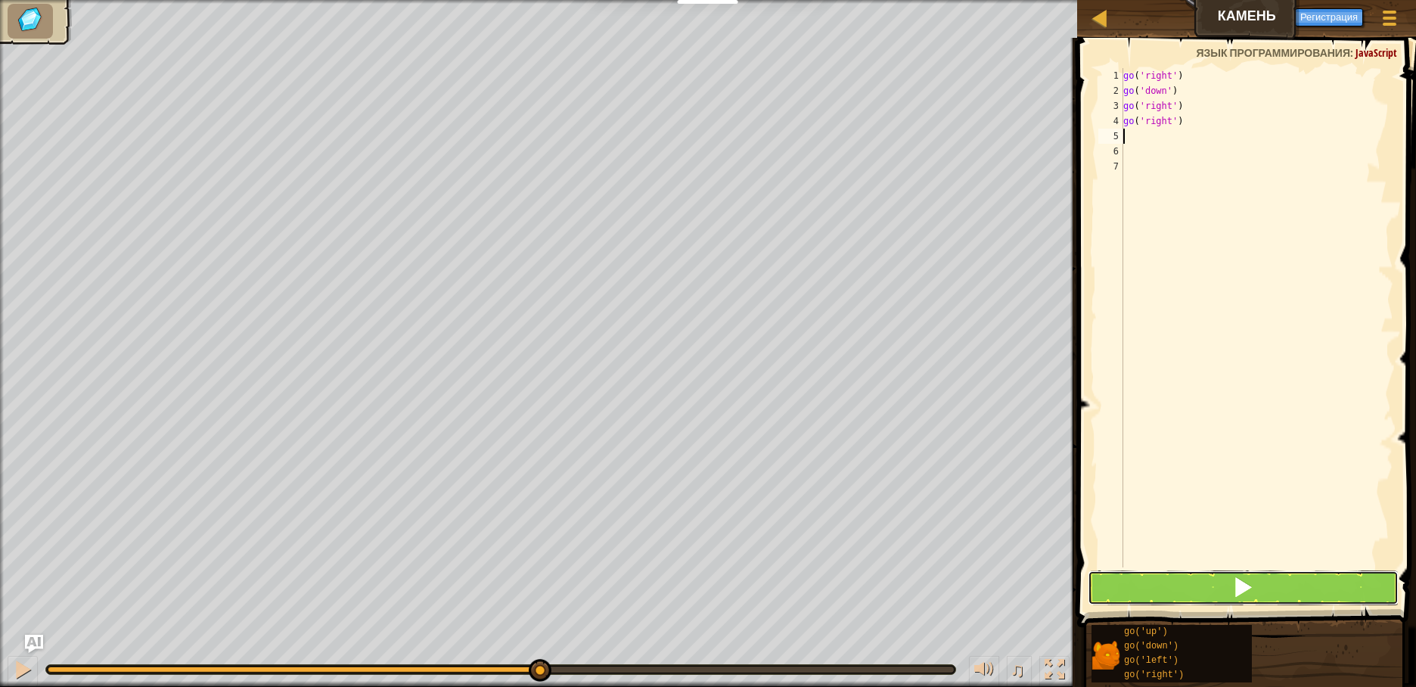
click at [1242, 592] on span at bounding box center [1242, 586] width 21 height 21
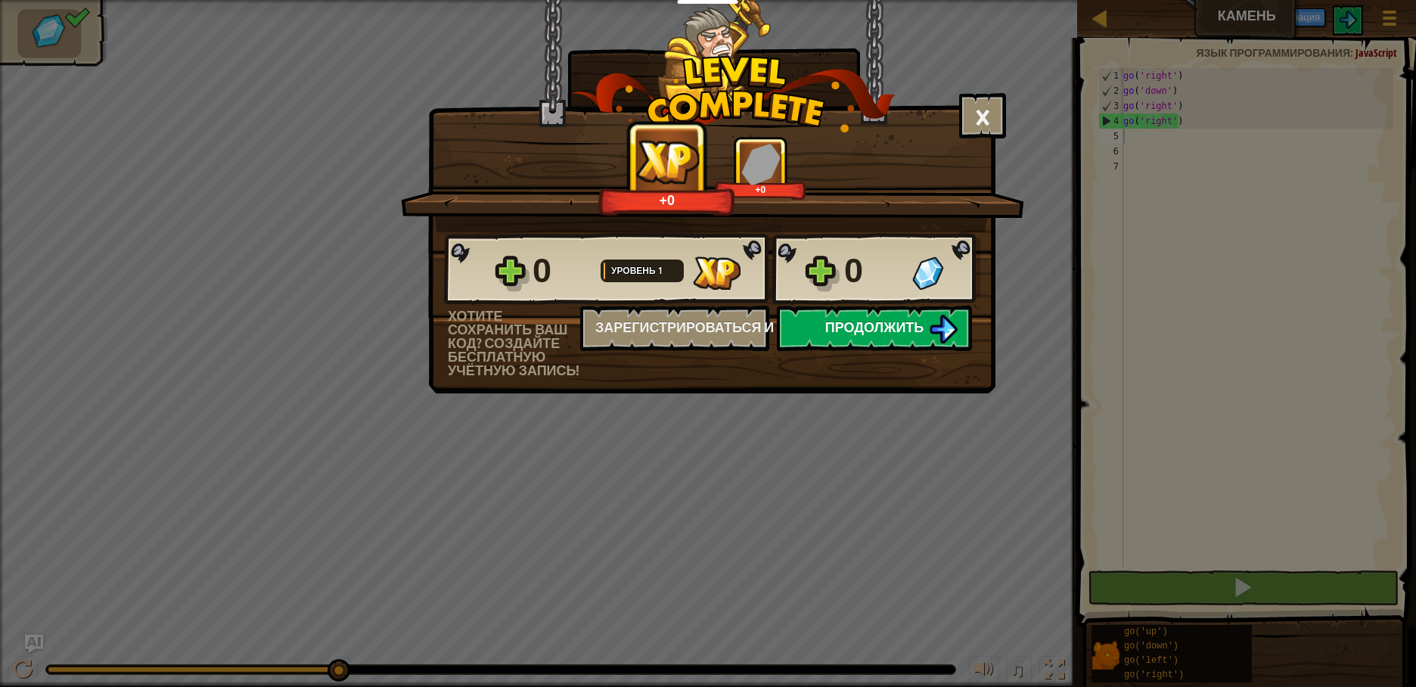
click at [900, 332] on span "Продолжить" at bounding box center [874, 327] width 99 height 19
